Goal: Task Accomplishment & Management: Use online tool/utility

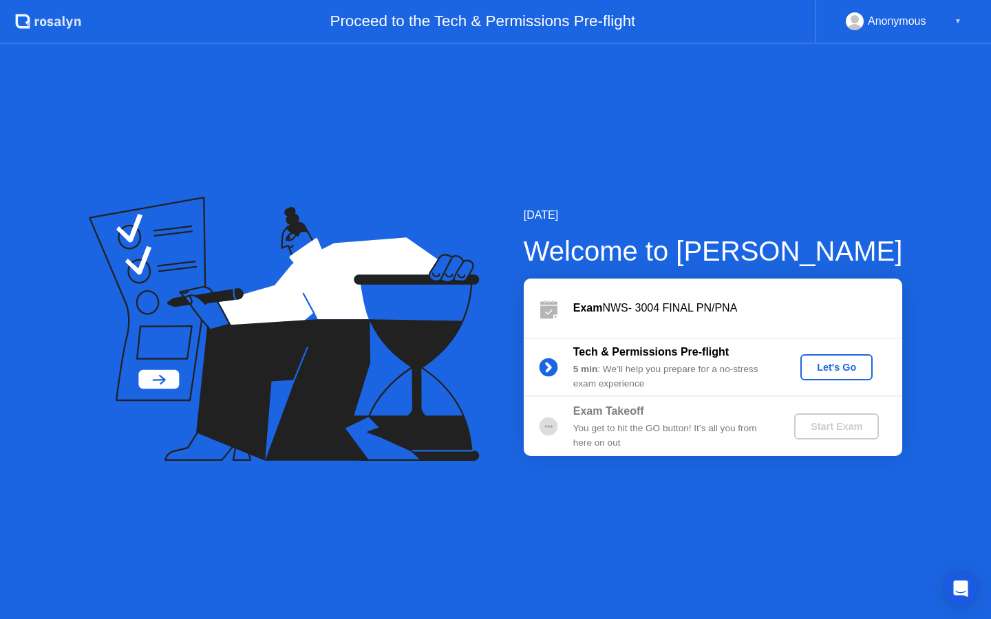
click at [828, 369] on div "Let's Go" at bounding box center [836, 367] width 61 height 11
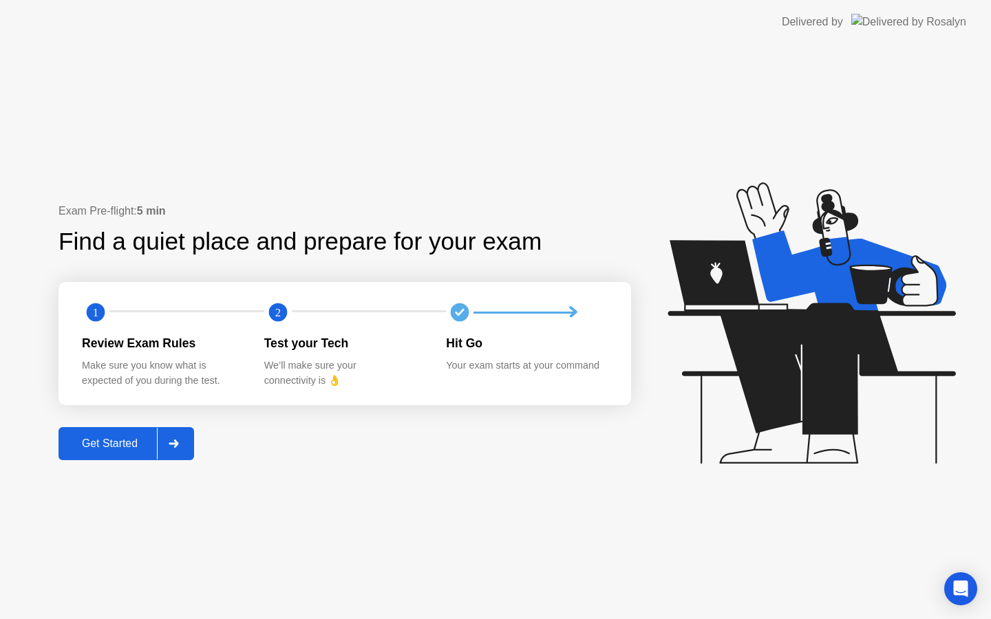
click at [136, 441] on div "Get Started" at bounding box center [110, 444] width 94 height 12
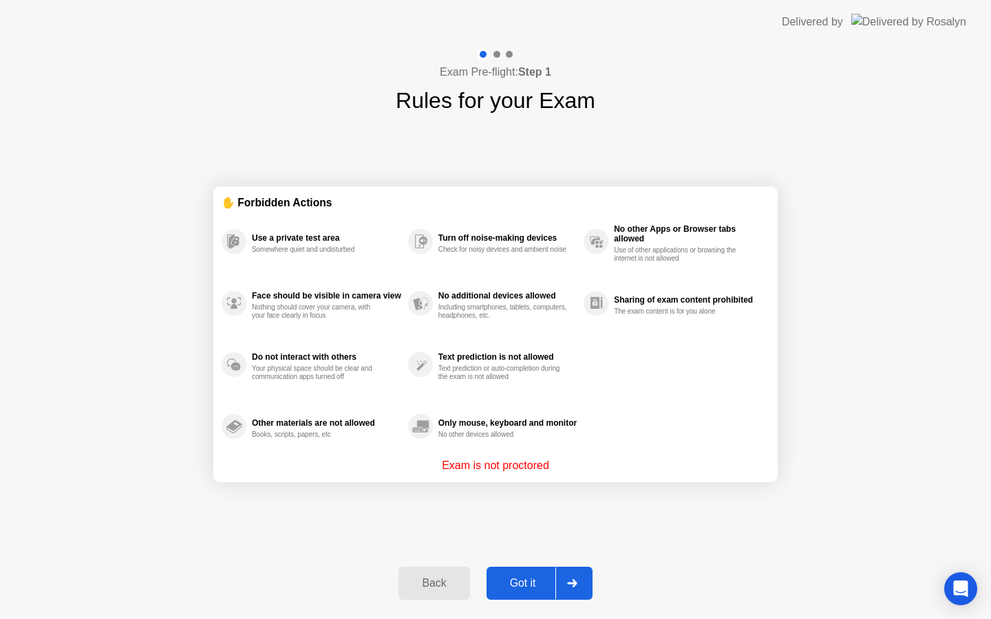
click at [537, 582] on div "Got it" at bounding box center [523, 583] width 65 height 12
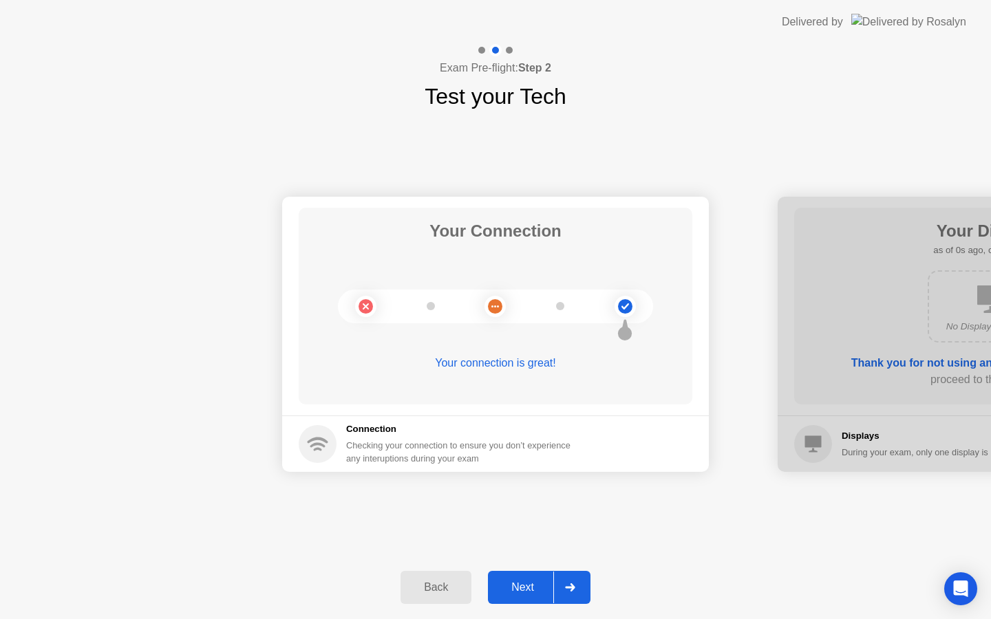
click at [533, 582] on div "Next" at bounding box center [522, 587] width 61 height 12
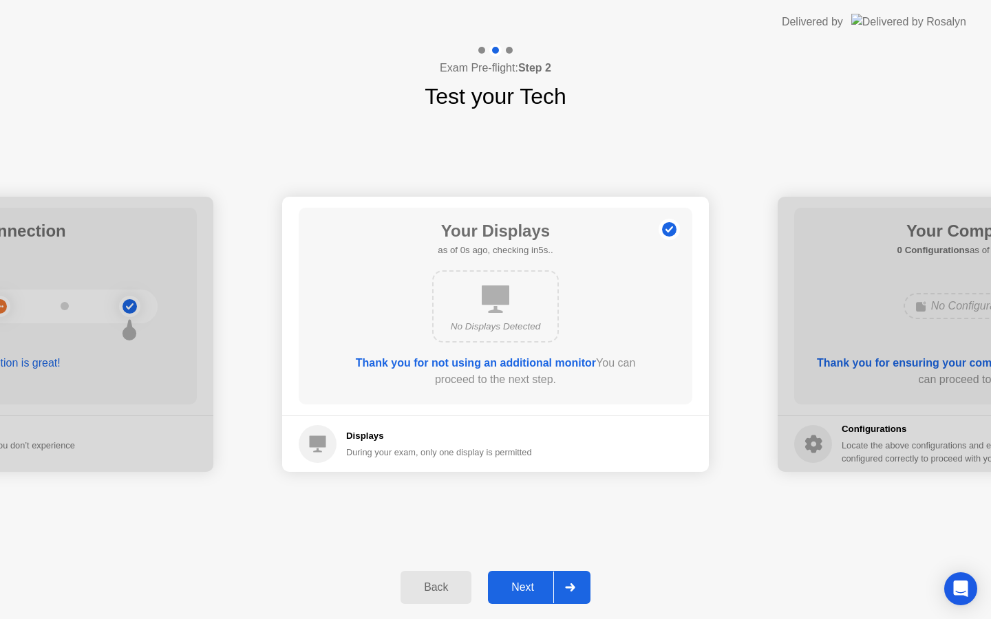
click at [533, 582] on div "Next" at bounding box center [522, 587] width 61 height 12
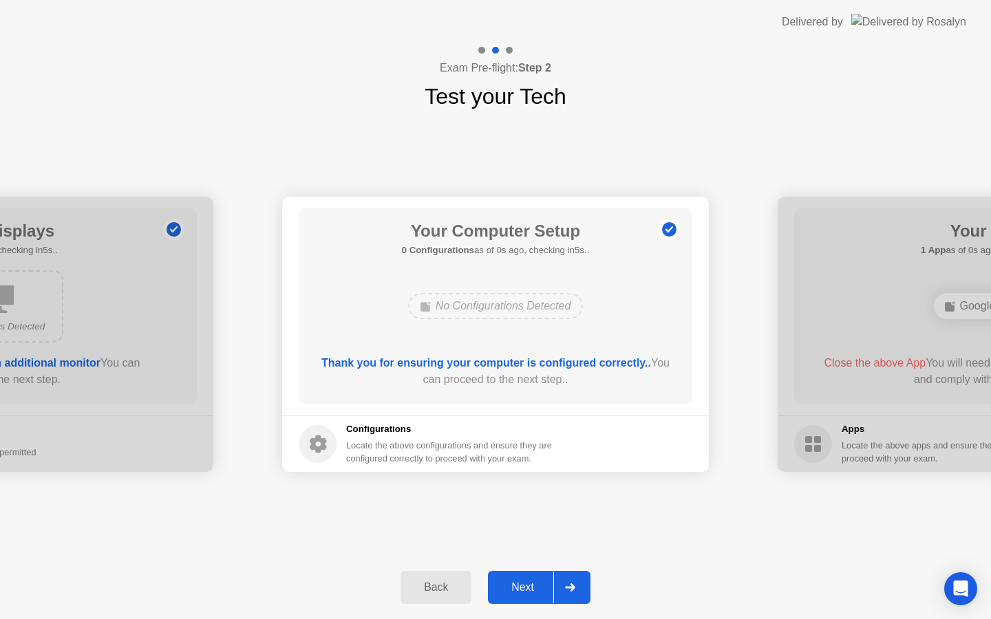
click at [533, 582] on div "Next" at bounding box center [522, 587] width 61 height 12
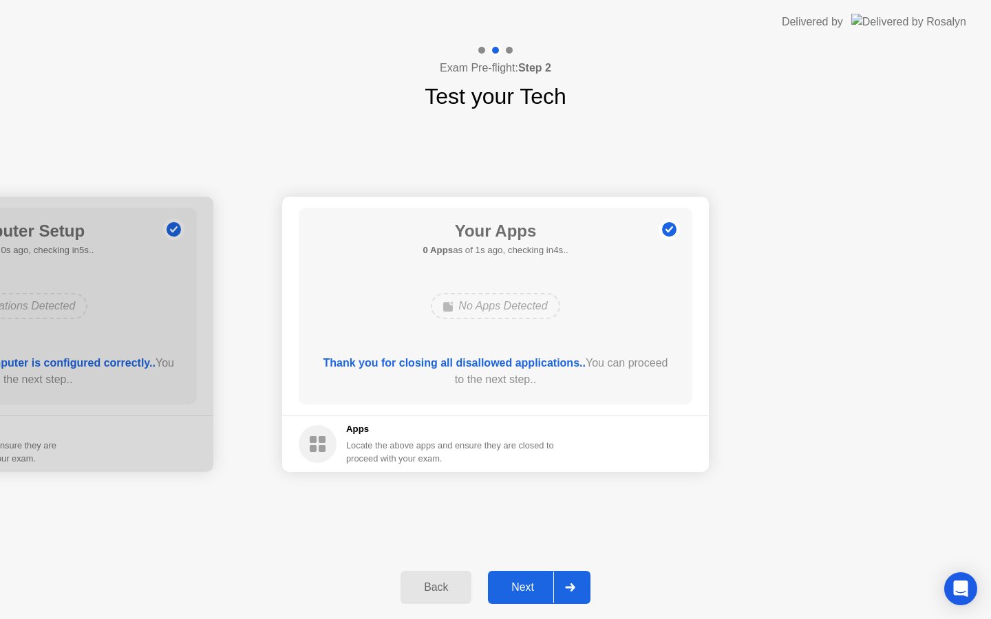
click at [554, 584] on div at bounding box center [569, 588] width 33 height 32
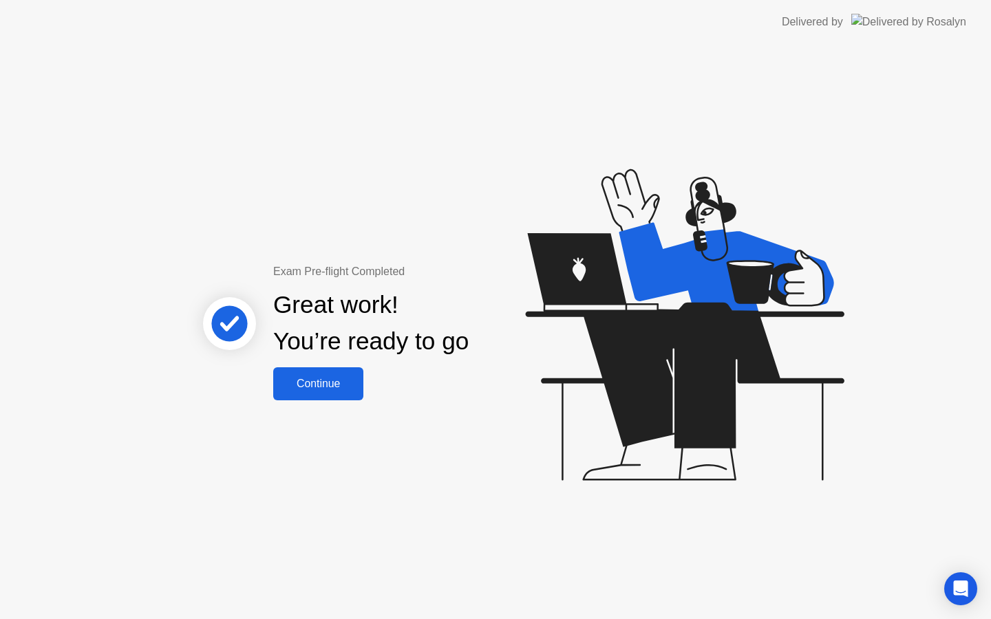
click at [345, 394] on button "Continue" at bounding box center [318, 383] width 90 height 33
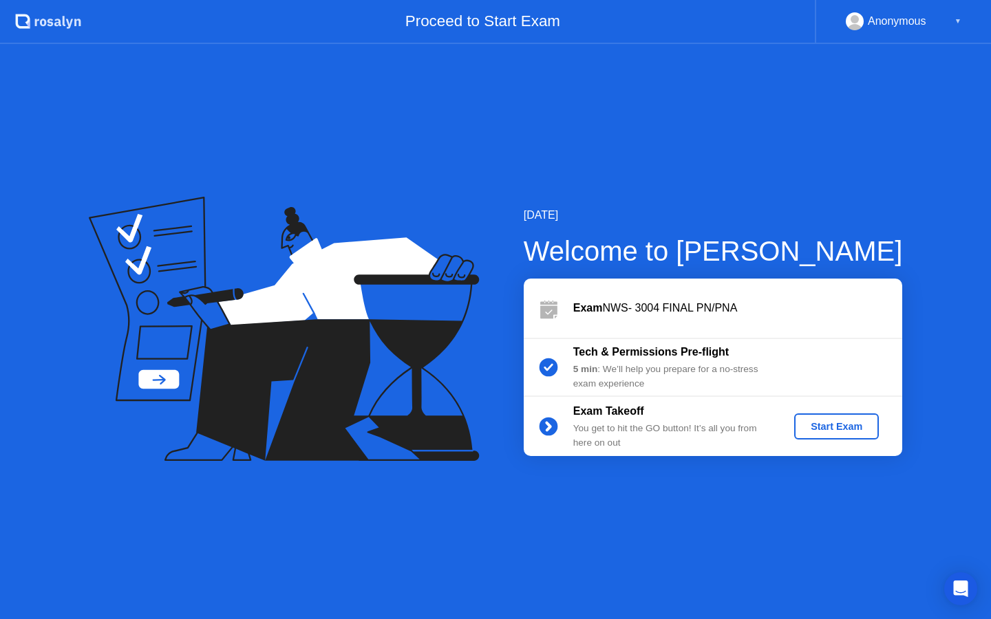
click at [815, 428] on div "Start Exam" at bounding box center [836, 426] width 74 height 11
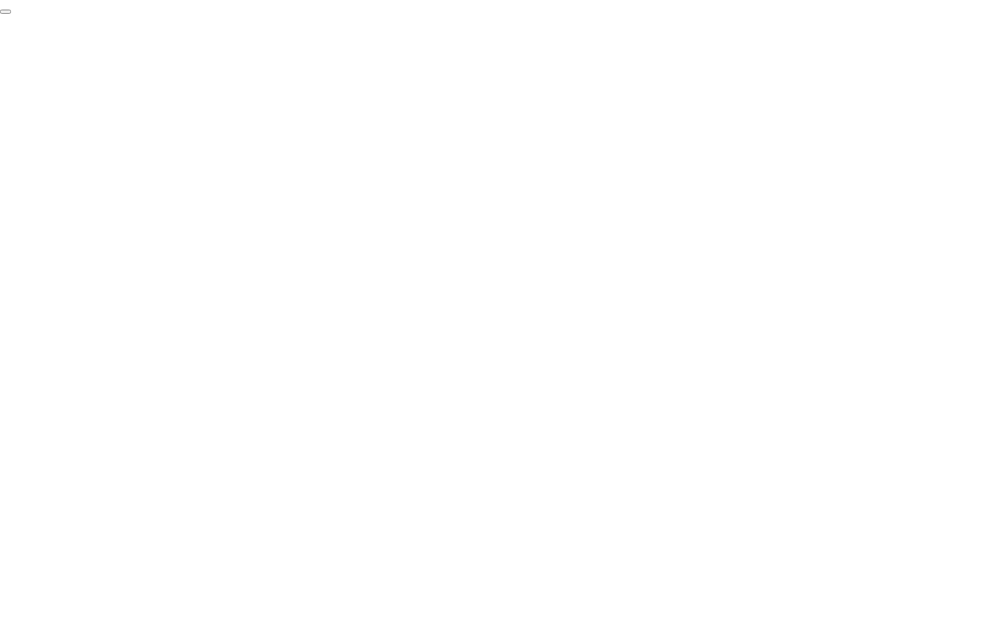
click at [11, 14] on button "End Proctoring Session" at bounding box center [5, 12] width 11 height 4
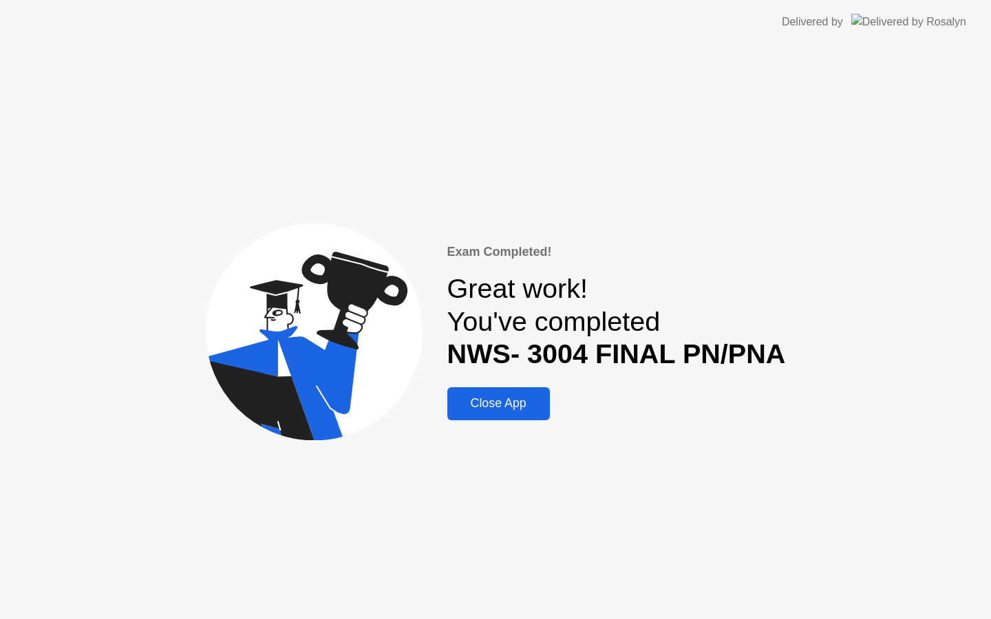
click at [533, 409] on div "Close App" at bounding box center [498, 403] width 94 height 14
